Goal: Information Seeking & Learning: Learn about a topic

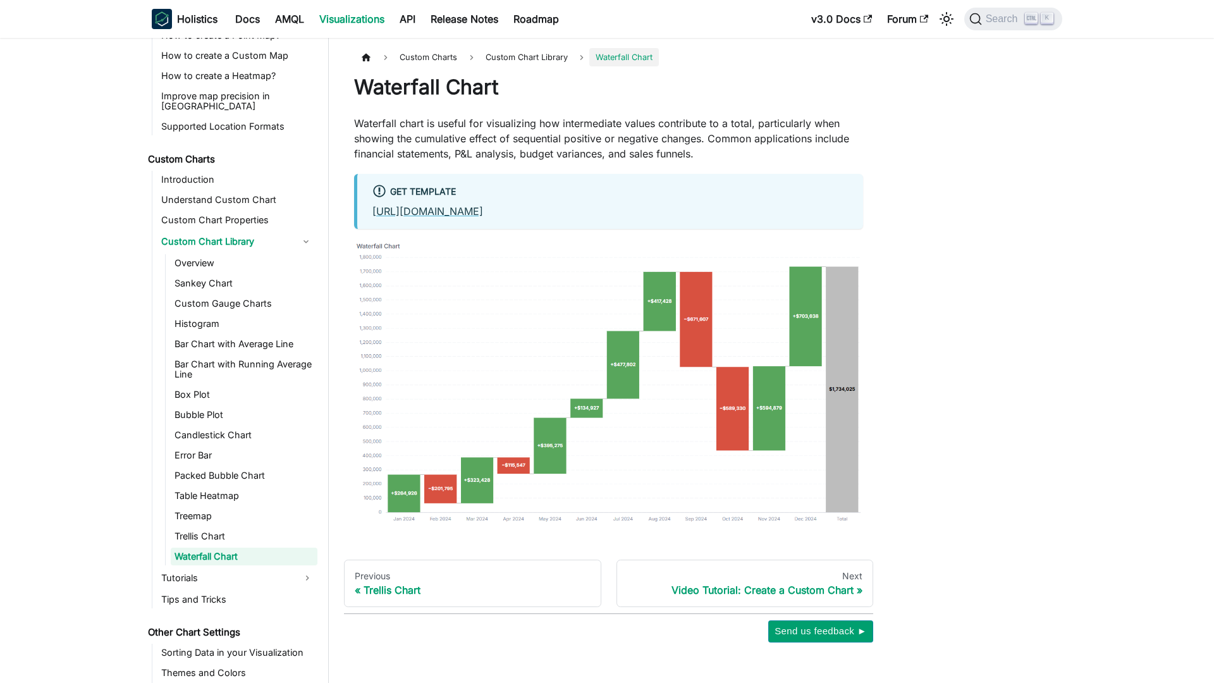
scroll to position [605, 0]
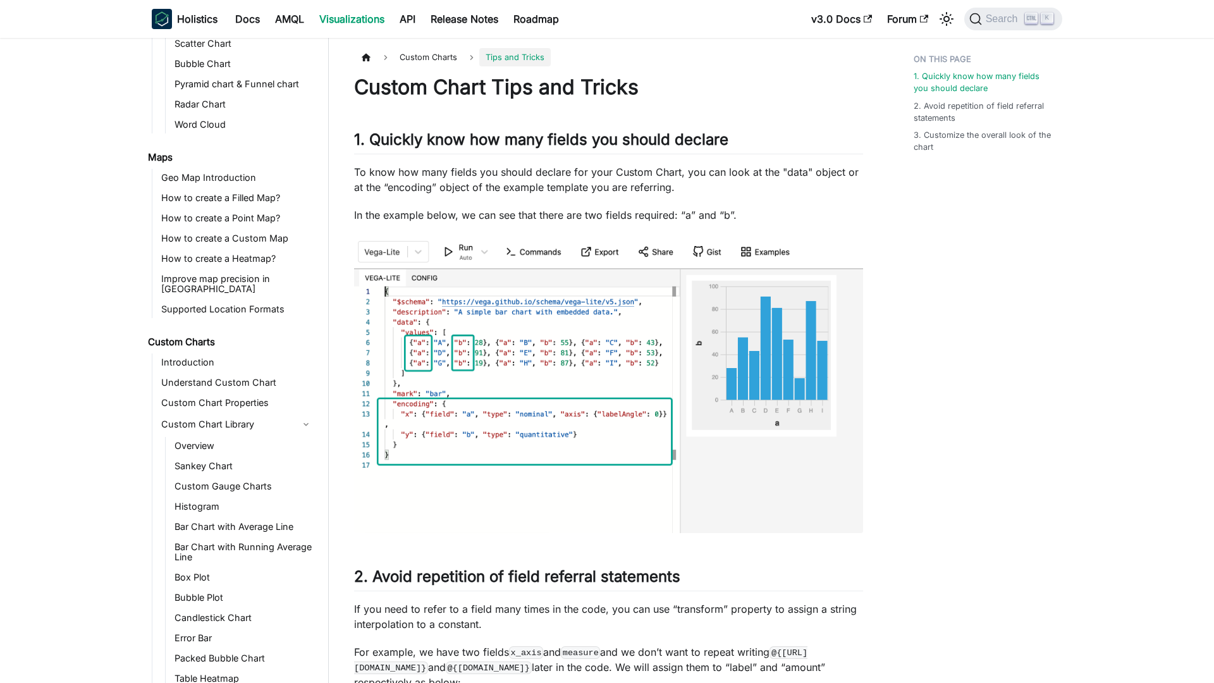
scroll to position [617, 0]
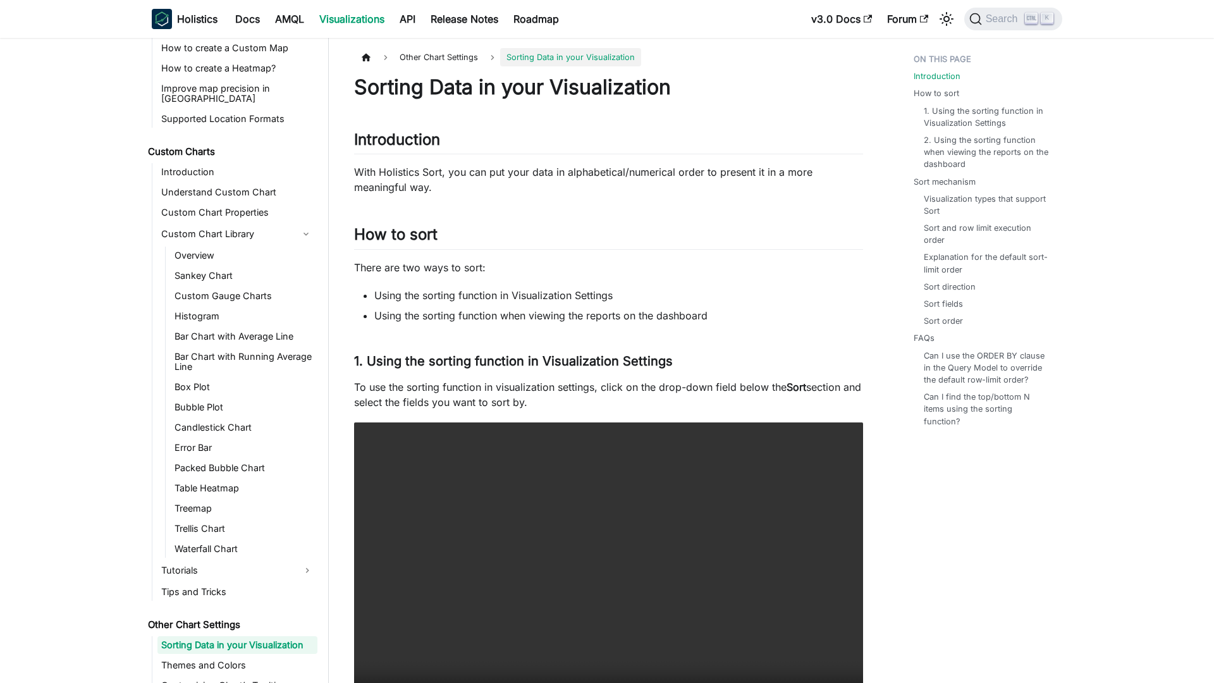
scroll to position [617, 0]
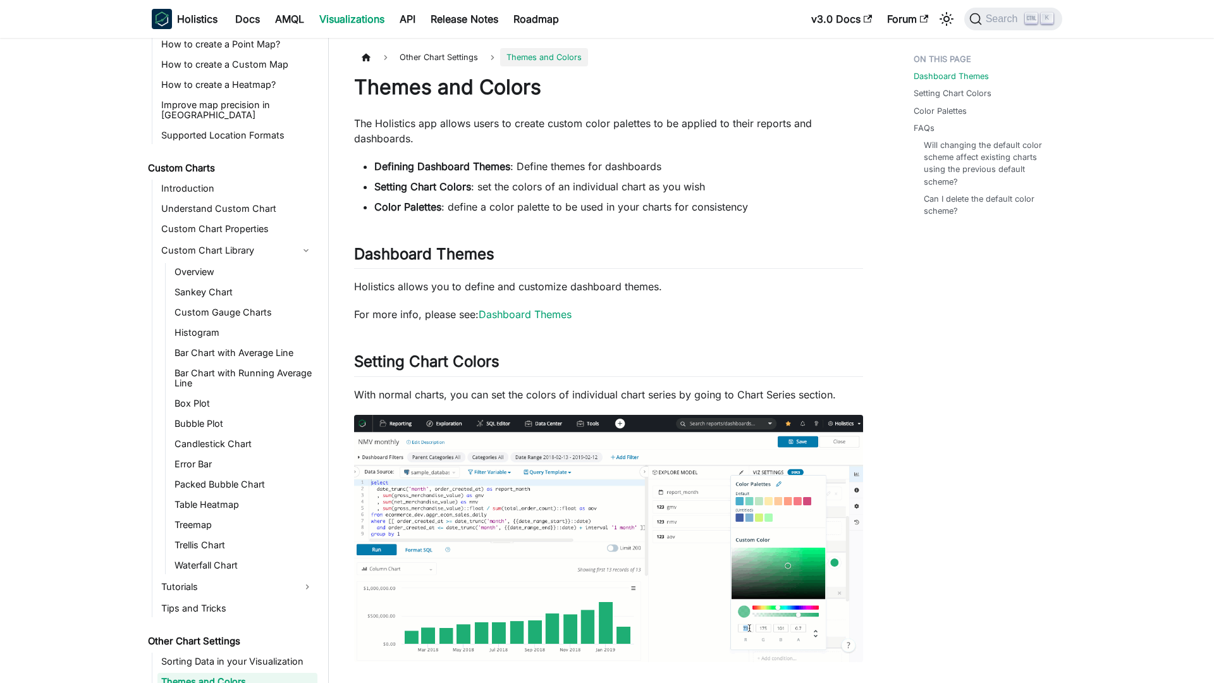
scroll to position [617, 0]
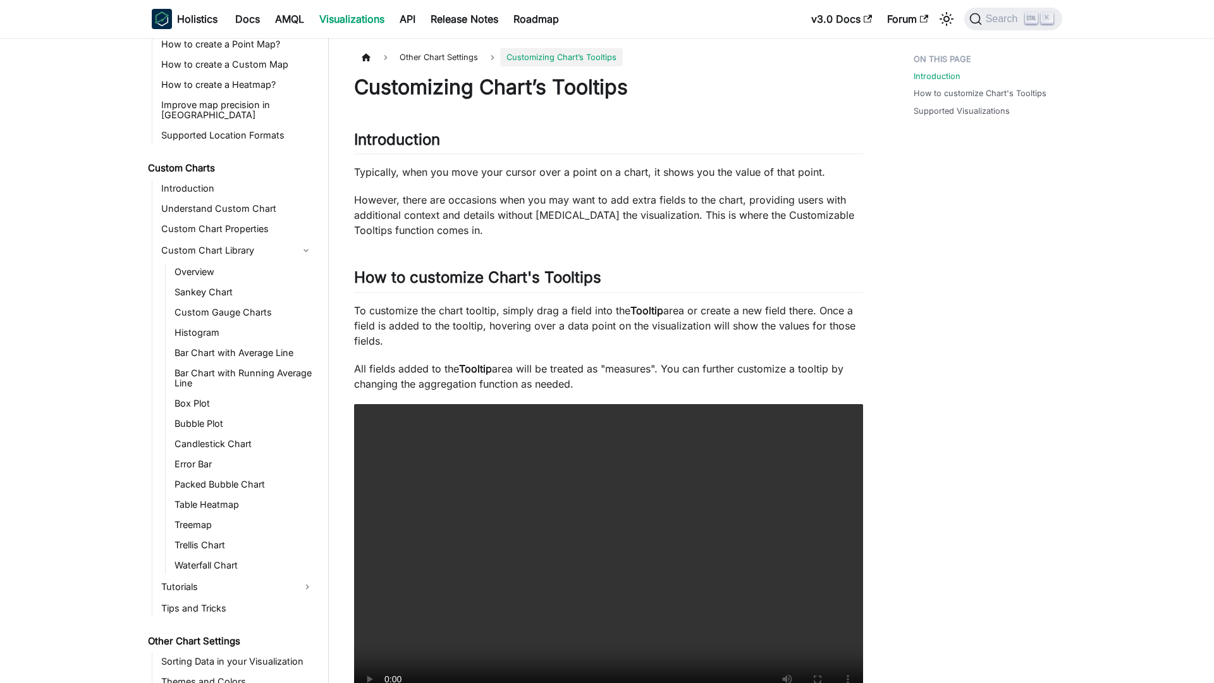
scroll to position [617, 0]
